Goal: Obtain resource: Download file/media

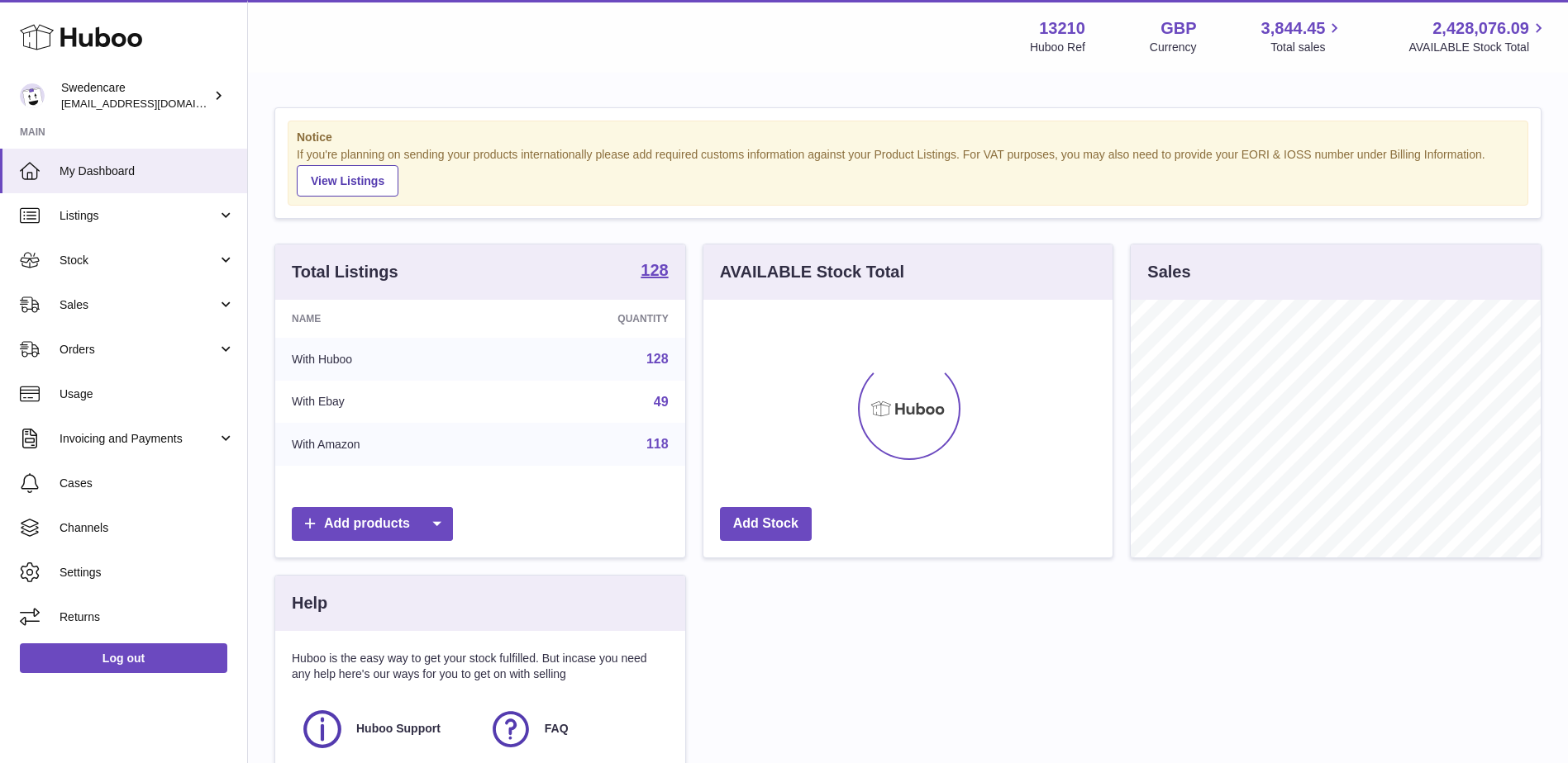
scroll to position [258, 409]
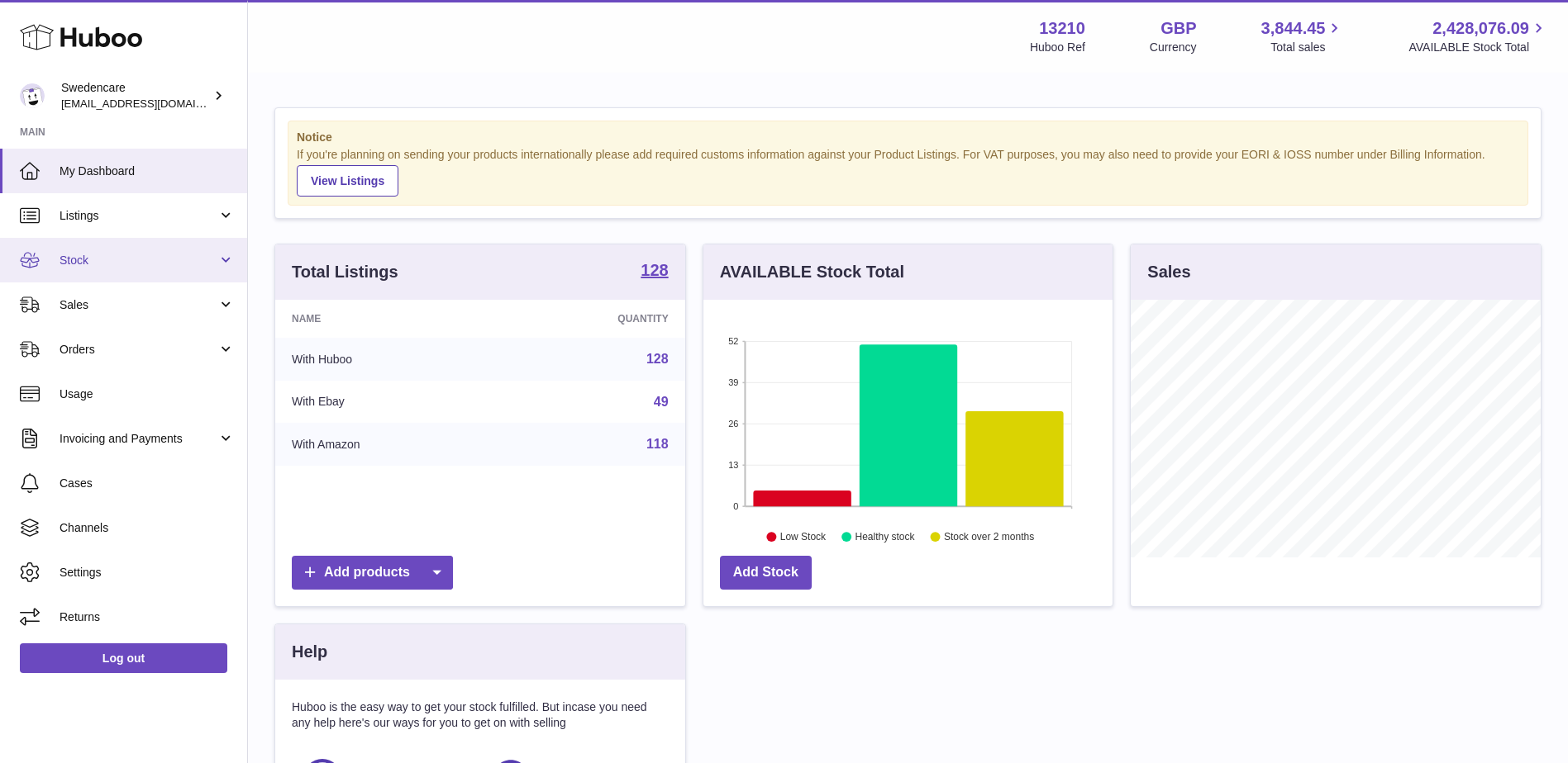
click at [119, 257] on span "Stock" at bounding box center [138, 260] width 158 height 15
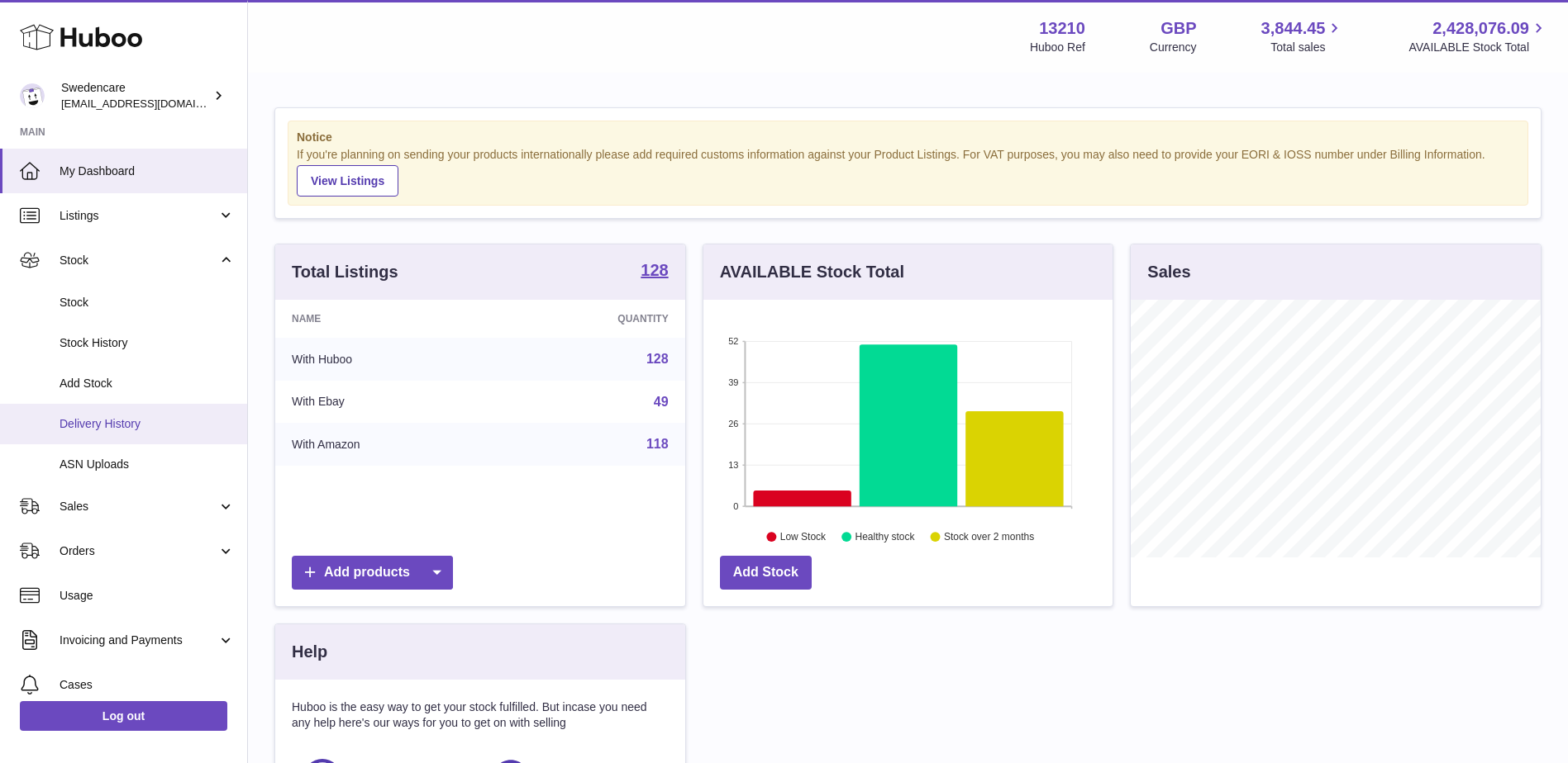
click at [151, 417] on span "Delivery History" at bounding box center [146, 424] width 175 height 15
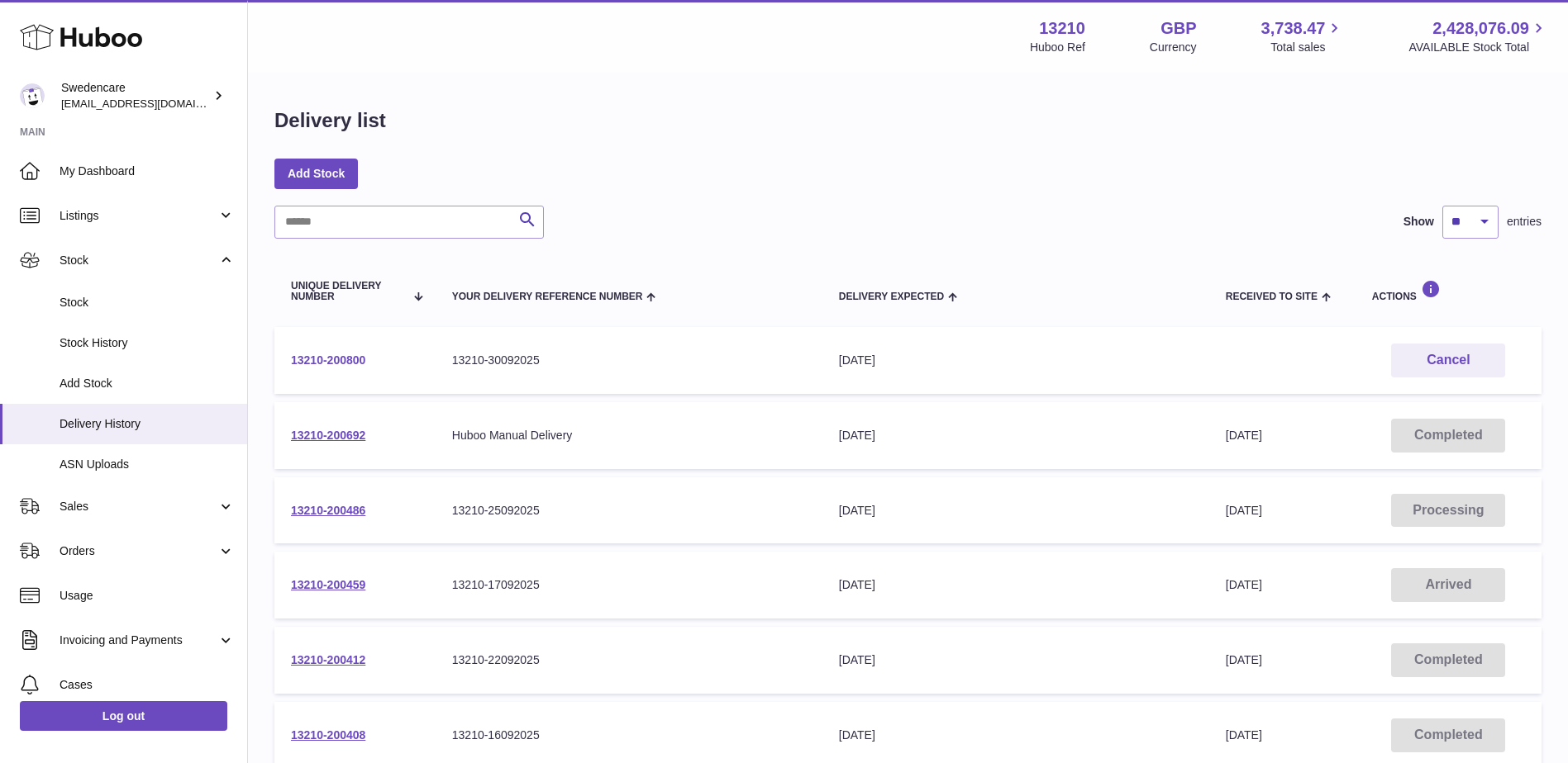
click at [337, 364] on link "13210-200800" at bounding box center [328, 360] width 75 height 13
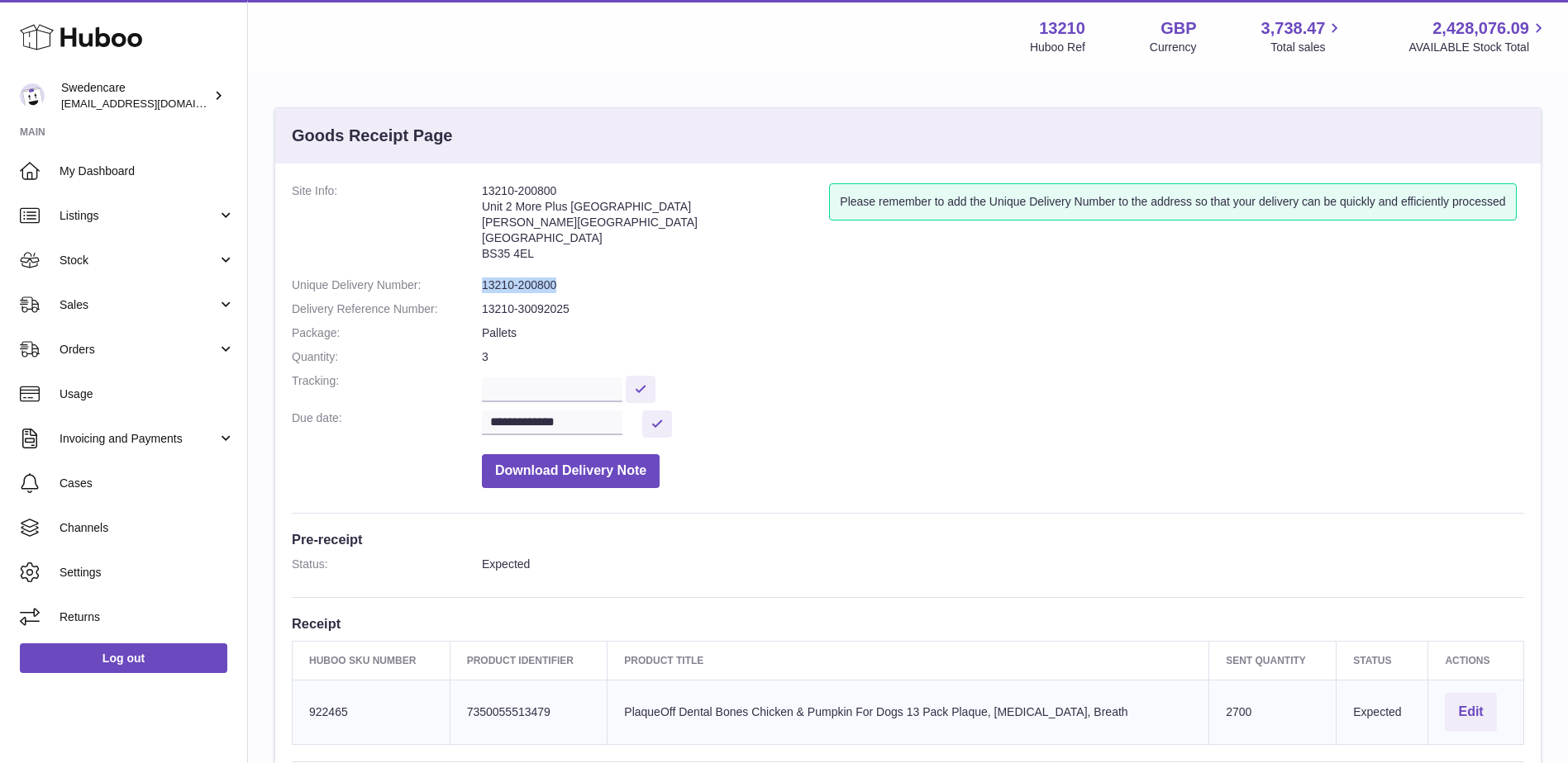
drag, startPoint x: 482, startPoint y: 285, endPoint x: 566, endPoint y: 282, distance: 84.1
click at [566, 282] on dd "13210-200800" at bounding box center [1002, 285] width 1042 height 15
copy dd "13210-200800"
click at [617, 479] on button "Download Delivery Note" at bounding box center [570, 471] width 178 height 34
